Goal: Submit feedback/report problem

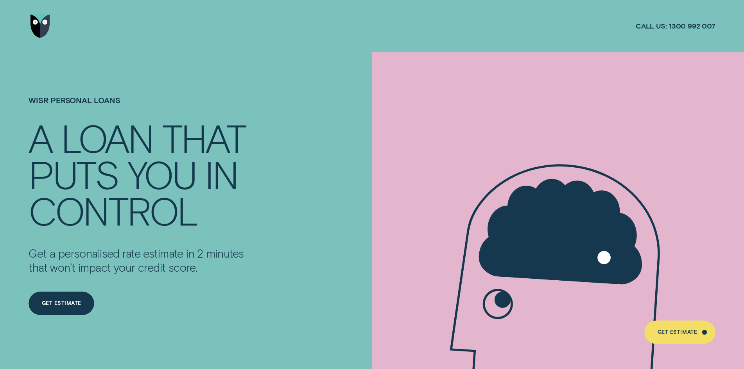
click at [41, 28] on img "Go to home page" at bounding box center [41, 25] width 20 height 23
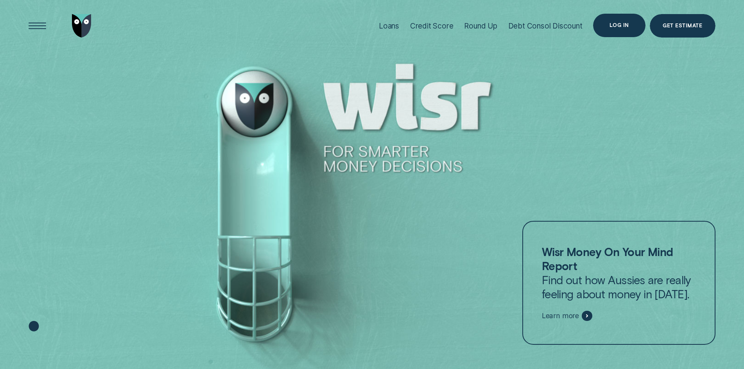
click at [618, 24] on div "Log in" at bounding box center [619, 25] width 19 height 5
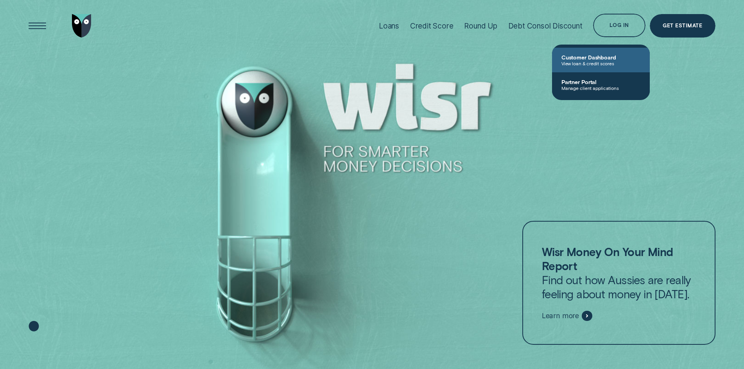
click at [607, 61] on span "View loan & credit scores" at bounding box center [601, 63] width 79 height 5
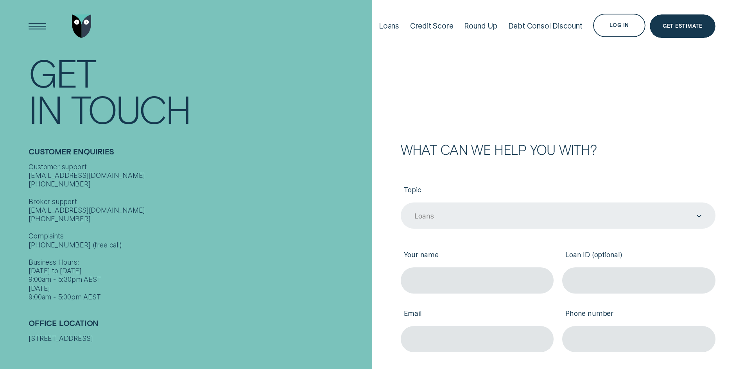
click at [486, 223] on div "Loans" at bounding box center [558, 216] width 315 height 26
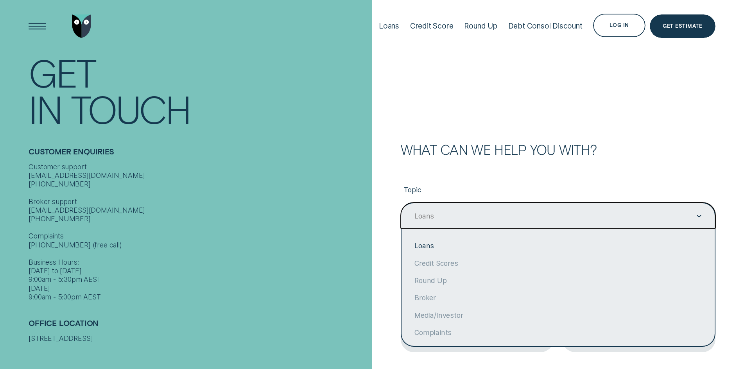
click at [465, 219] on div "Loans" at bounding box center [558, 216] width 288 height 10
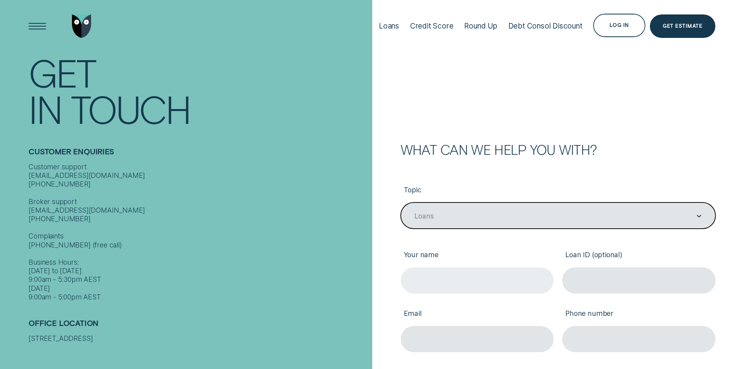
click at [483, 277] on input "Your name" at bounding box center [477, 281] width 153 height 26
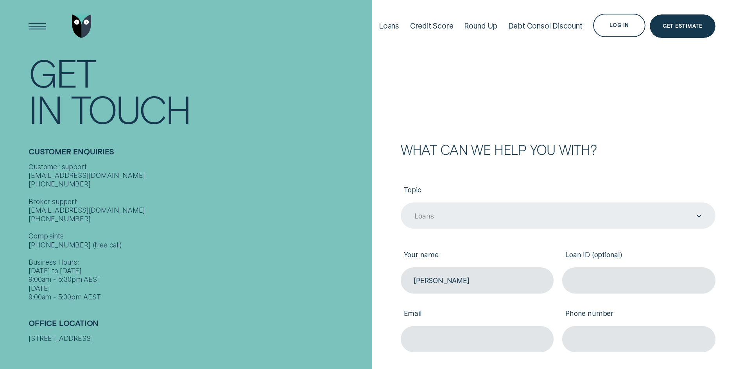
type input "[PERSON_NAME]"
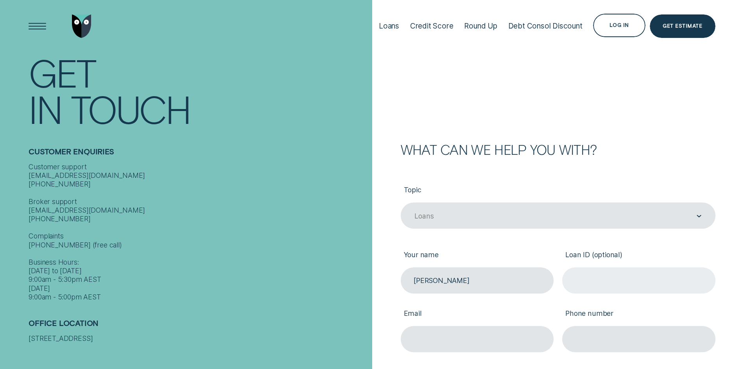
click at [595, 282] on input "Loan ID (optional)" at bounding box center [638, 281] width 153 height 26
paste input "925381"
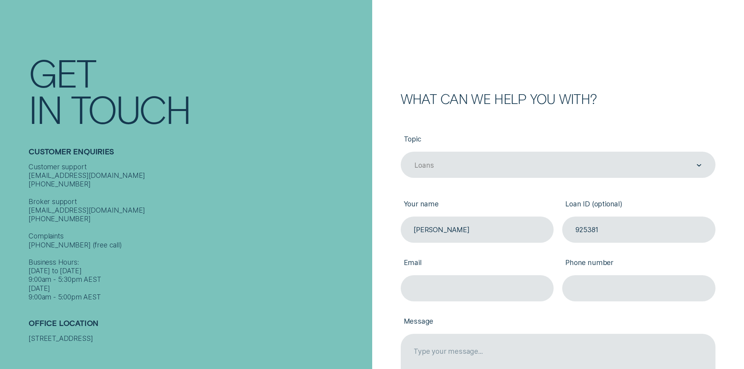
scroll to position [156, 0]
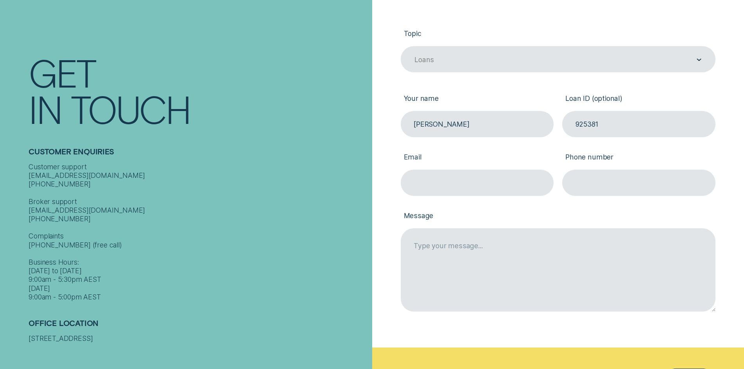
type input "925381"
click at [414, 167] on label "Email" at bounding box center [477, 158] width 153 height 24
click at [414, 170] on input "Email" at bounding box center [477, 183] width 153 height 26
click at [419, 178] on input "Email" at bounding box center [477, 183] width 153 height 26
type input "[EMAIL_ADDRESS][DOMAIN_NAME]"
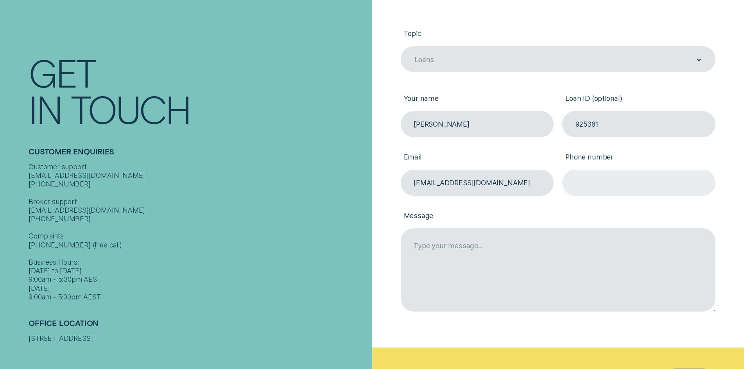
click at [592, 179] on input "Phone number" at bounding box center [638, 183] width 153 height 26
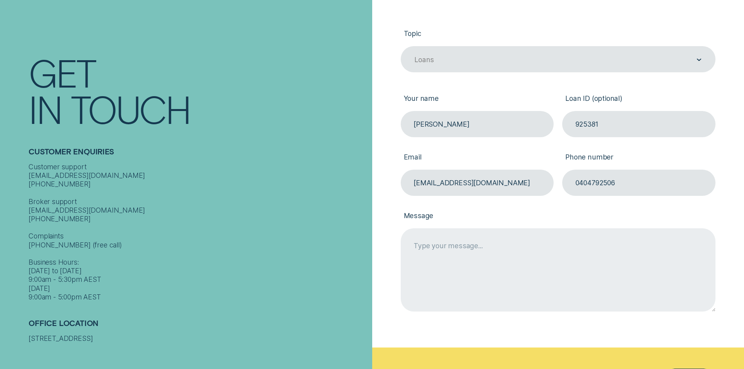
type input "0404792506"
click at [476, 251] on textarea "Message" at bounding box center [558, 269] width 315 height 83
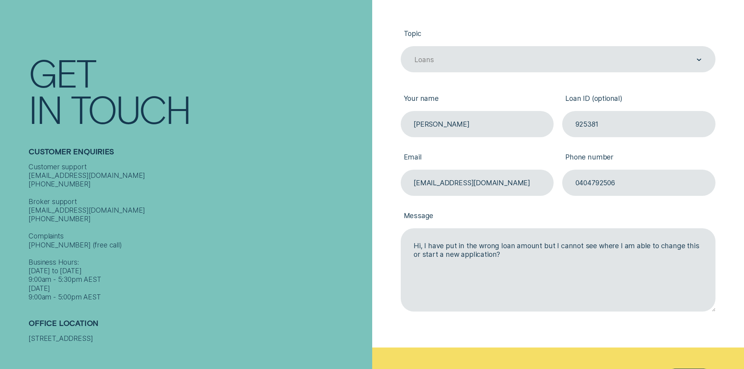
type textarea "Hi, I have put in the wrong loan amount but I cannot see where I am able to cha…"
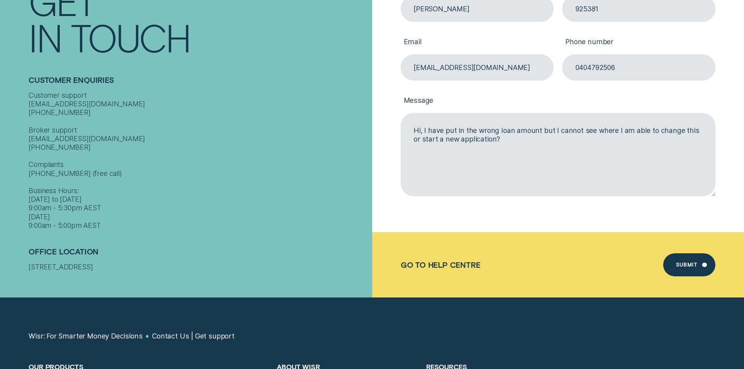
scroll to position [313, 0]
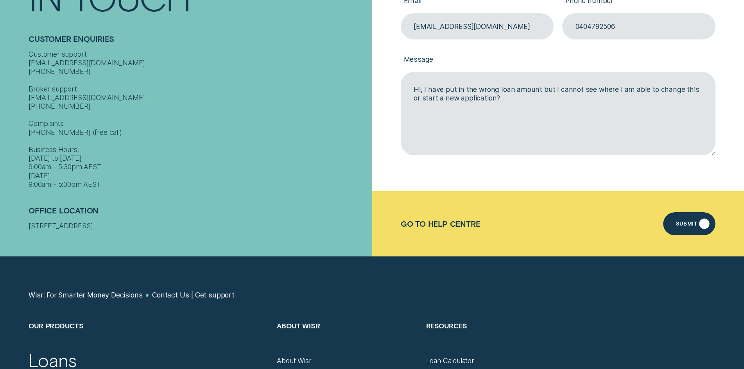
click at [688, 224] on div "Submit" at bounding box center [686, 225] width 21 height 5
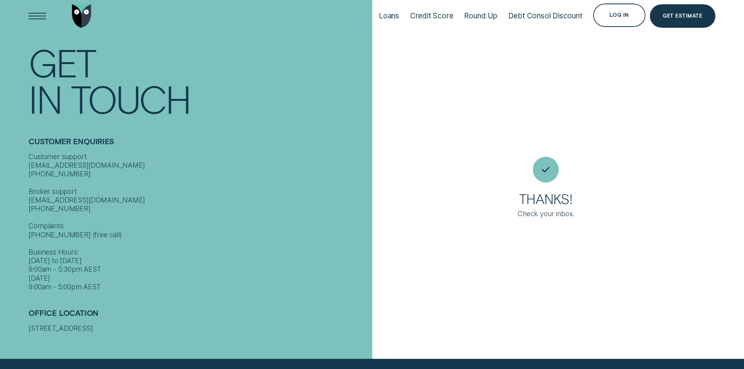
scroll to position [2, 0]
